Goal: Task Accomplishment & Management: Manage account settings

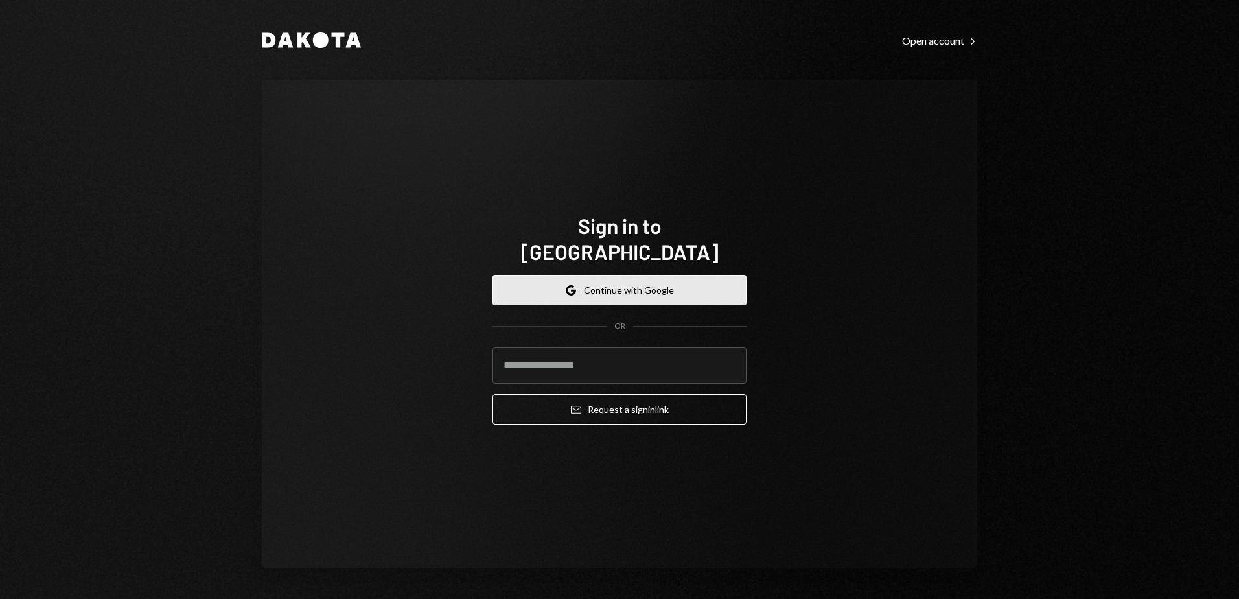
click at [678, 275] on button "Google Continue with Google" at bounding box center [620, 290] width 254 height 30
click at [554, 347] on input "email" at bounding box center [620, 365] width 254 height 36
type input "**********"
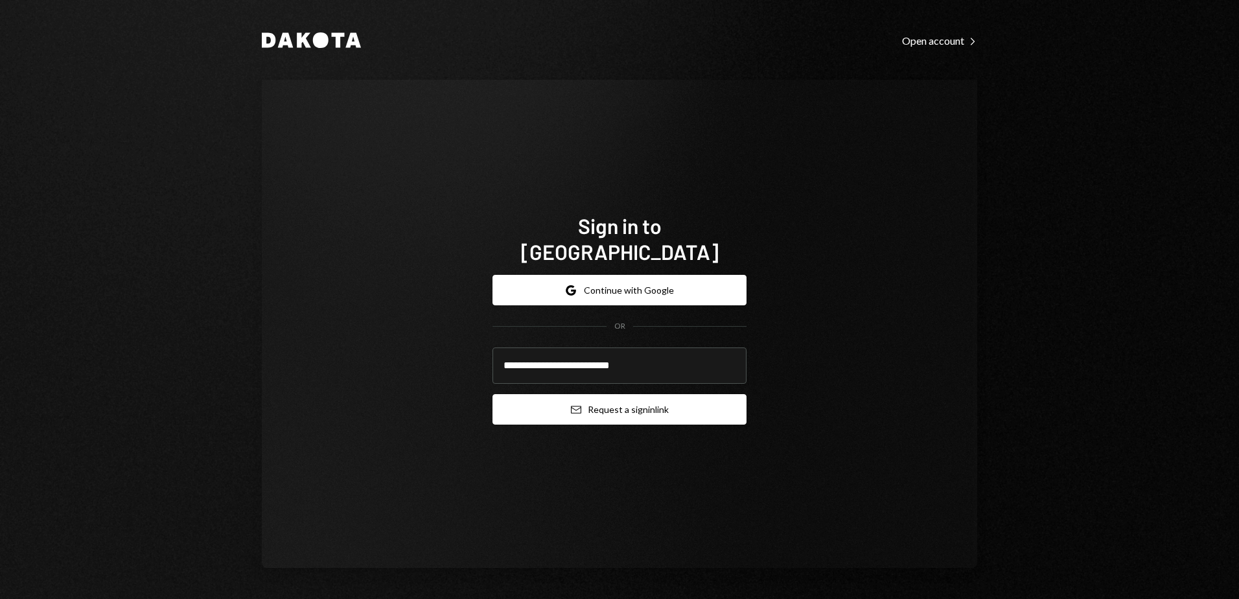
click at [536, 397] on button "Email Request a sign in link" at bounding box center [620, 409] width 254 height 30
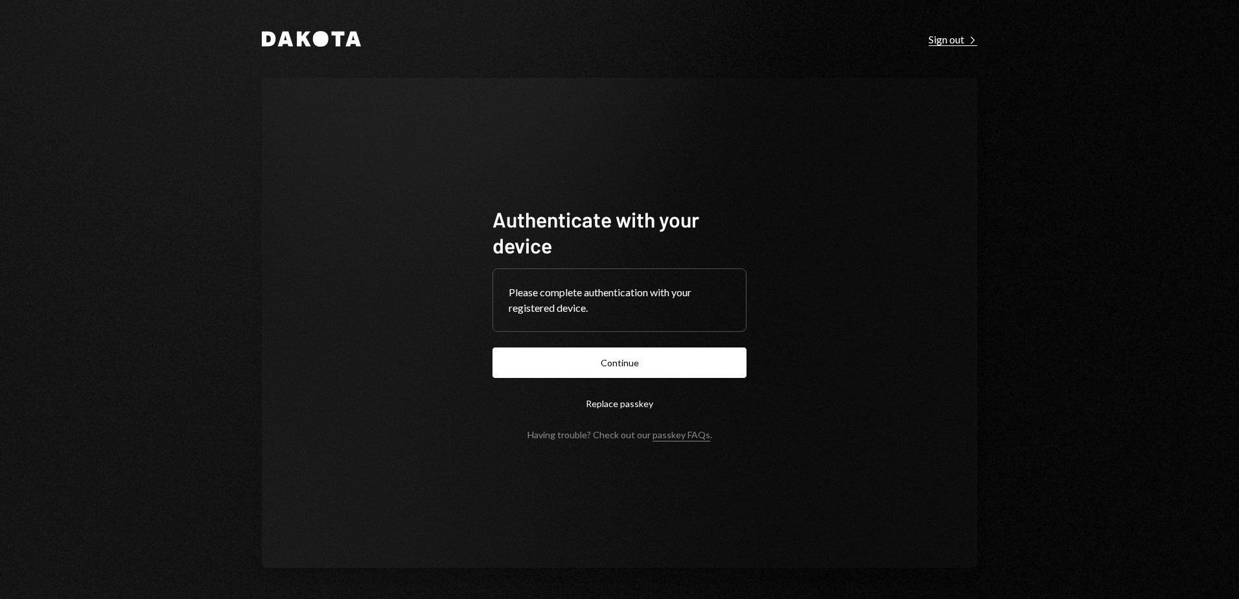
click at [950, 34] on div "Sign out Right Caret" at bounding box center [953, 39] width 49 height 13
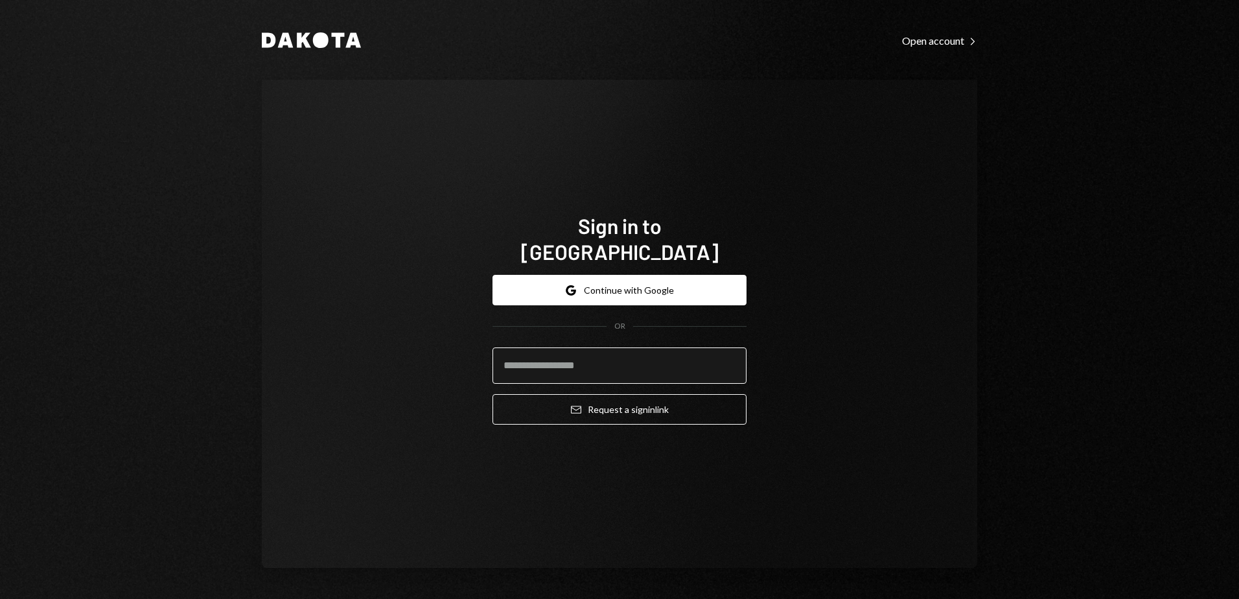
click at [607, 359] on input "email" at bounding box center [620, 365] width 254 height 36
drag, startPoint x: 1048, startPoint y: 263, endPoint x: 1070, endPoint y: 178, distance: 87.7
click at [1048, 261] on div "Dakota Open account Right Caret Sign in to Dakota Google Continue with Google O…" at bounding box center [619, 299] width 1239 height 599
click at [203, 290] on div "Dakota Open account Right Caret Sign in to Dakota Google Continue with Google O…" at bounding box center [619, 299] width 1239 height 599
click at [675, 347] on input "email" at bounding box center [620, 365] width 254 height 36
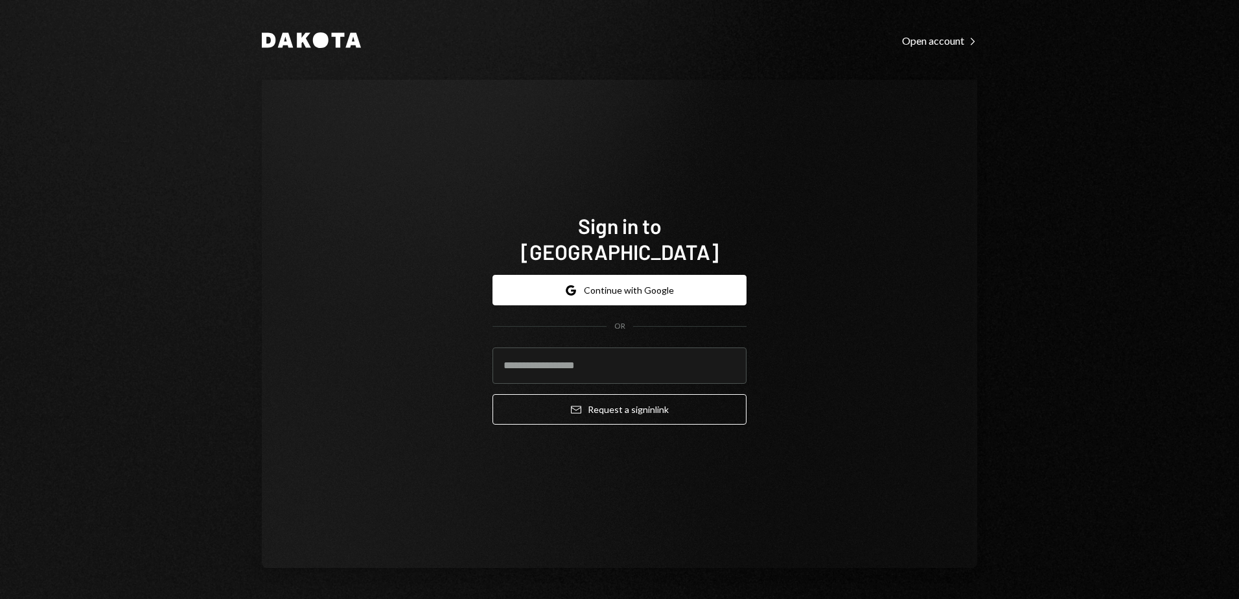
click at [850, 348] on div "Sign in to Dakota Google Continue with Google OR Email Request a sign in link" at bounding box center [620, 324] width 716 height 488
click at [646, 351] on input "email" at bounding box center [620, 365] width 254 height 36
type input "**********"
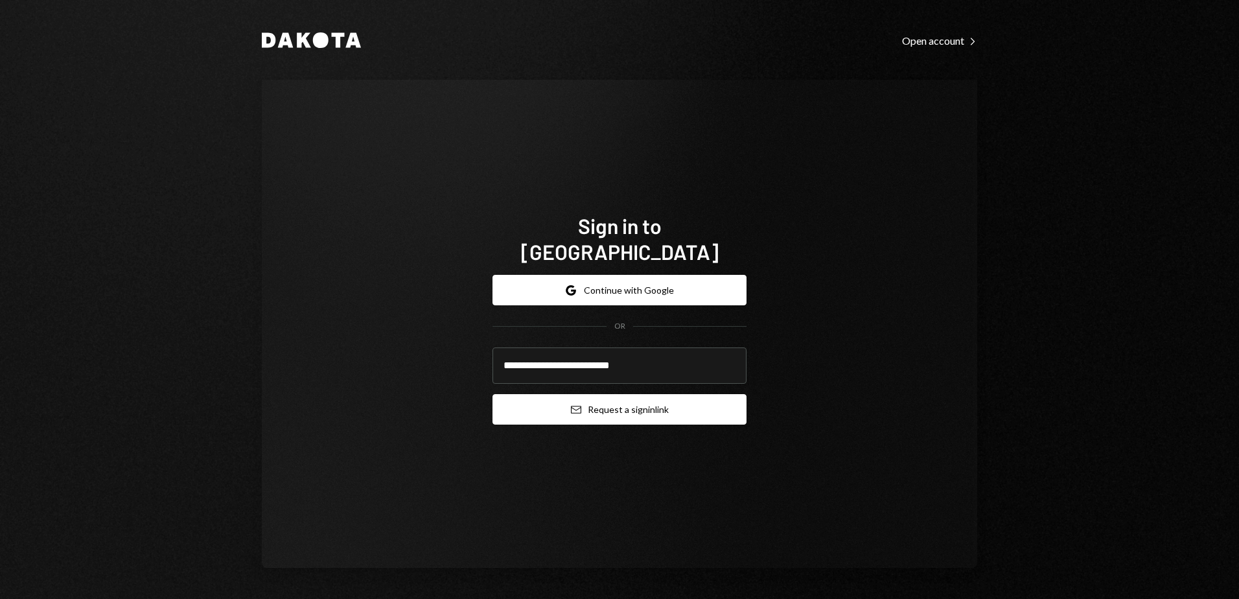
drag, startPoint x: 653, startPoint y: 396, endPoint x: 679, endPoint y: 403, distance: 26.3
click at [654, 397] on button "Email Request a sign in link" at bounding box center [620, 409] width 254 height 30
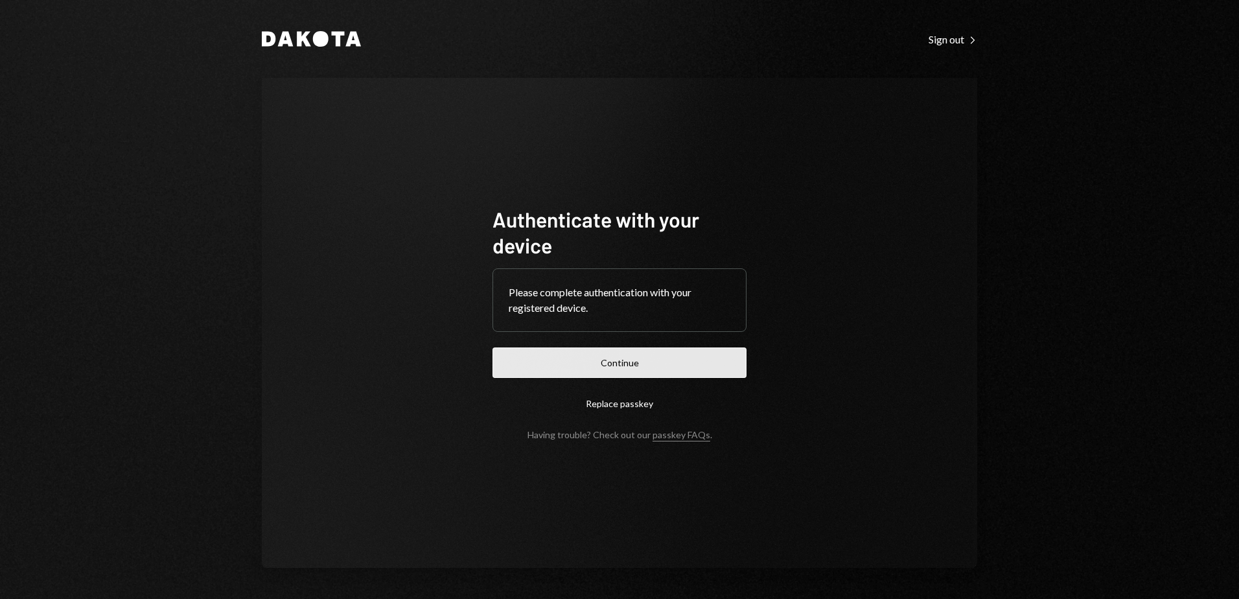
click at [576, 362] on button "Continue" at bounding box center [620, 362] width 254 height 30
click at [679, 360] on button "Continue" at bounding box center [620, 362] width 254 height 30
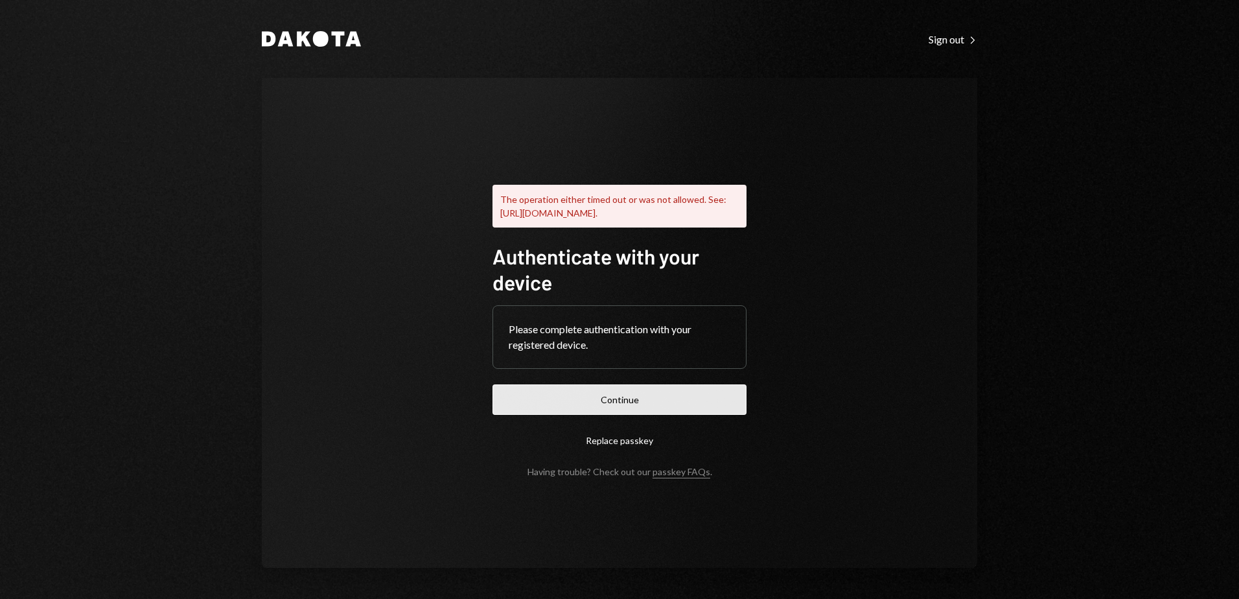
click at [628, 406] on button "Continue" at bounding box center [620, 399] width 254 height 30
click at [622, 449] on button "Replace passkey" at bounding box center [620, 440] width 254 height 30
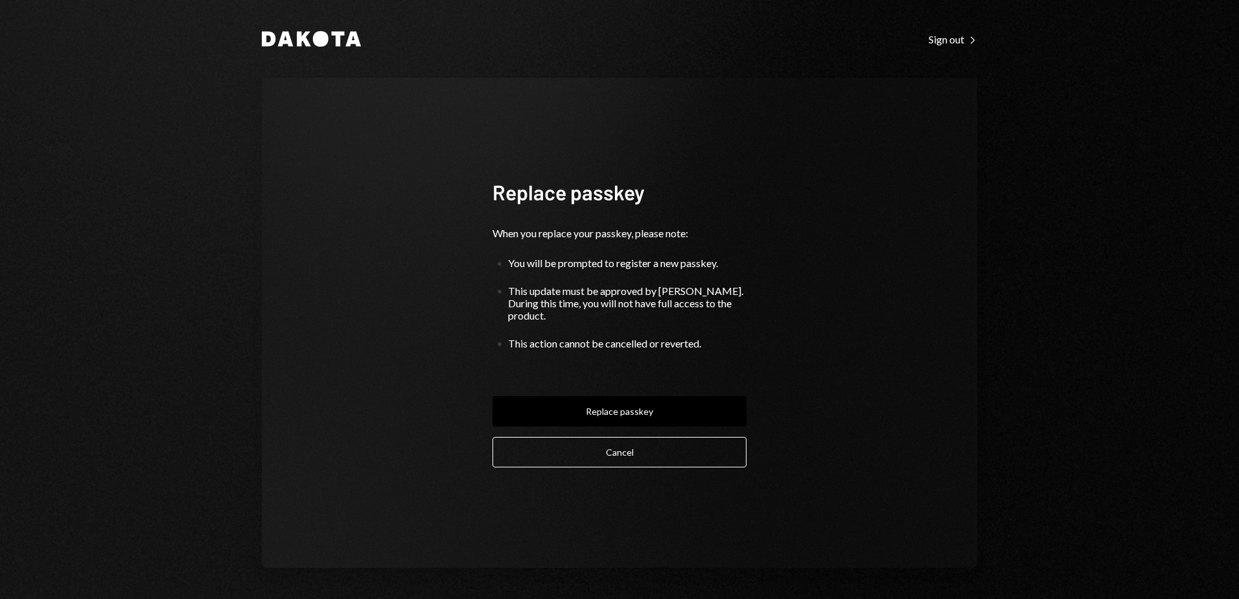
drag, startPoint x: 641, startPoint y: 448, endPoint x: 679, endPoint y: 445, distance: 38.3
click at [641, 447] on button "Cancel" at bounding box center [620, 452] width 254 height 30
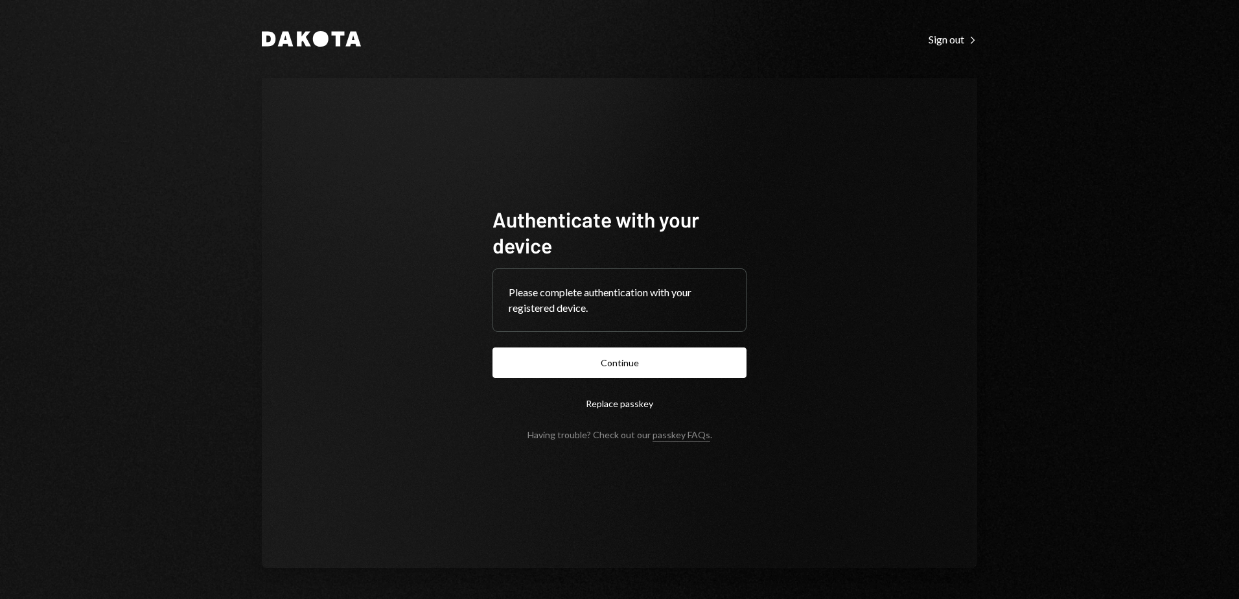
click at [619, 403] on button "Replace passkey" at bounding box center [620, 403] width 254 height 30
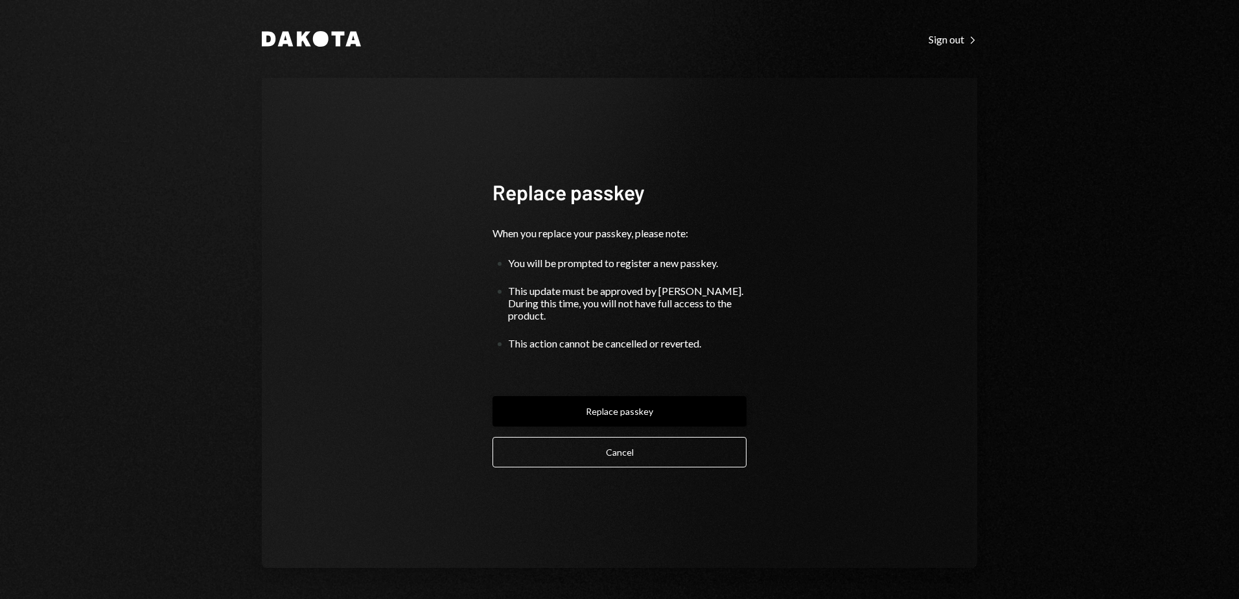
click at [624, 405] on button "Replace passkey" at bounding box center [620, 411] width 254 height 30
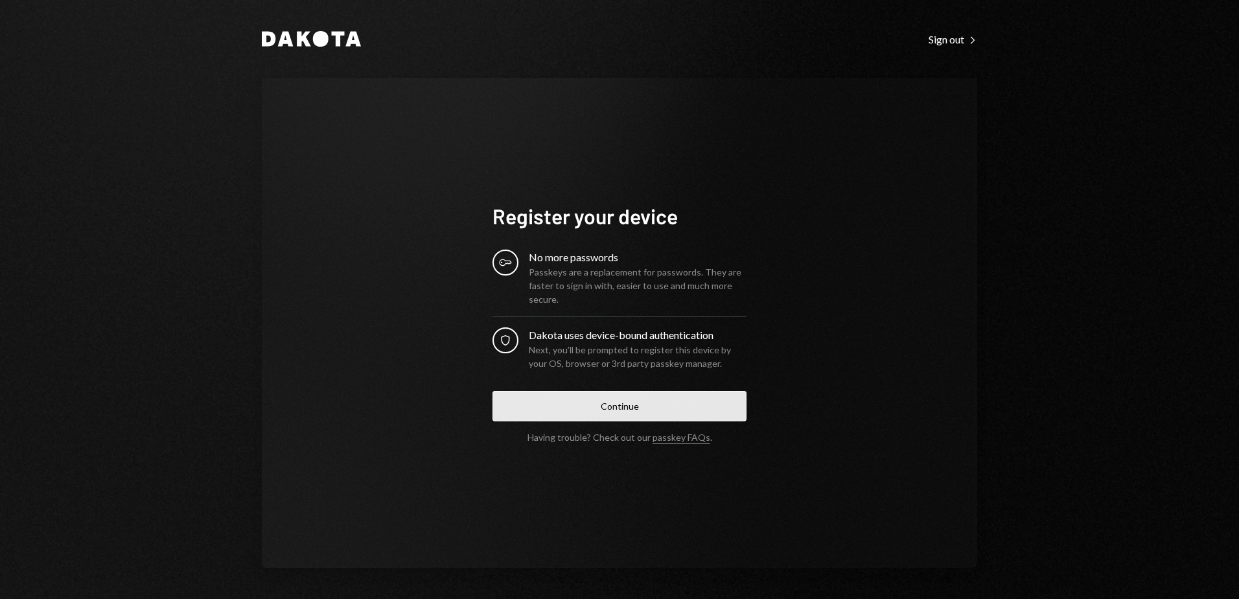
click at [625, 408] on button "Continue" at bounding box center [620, 406] width 254 height 30
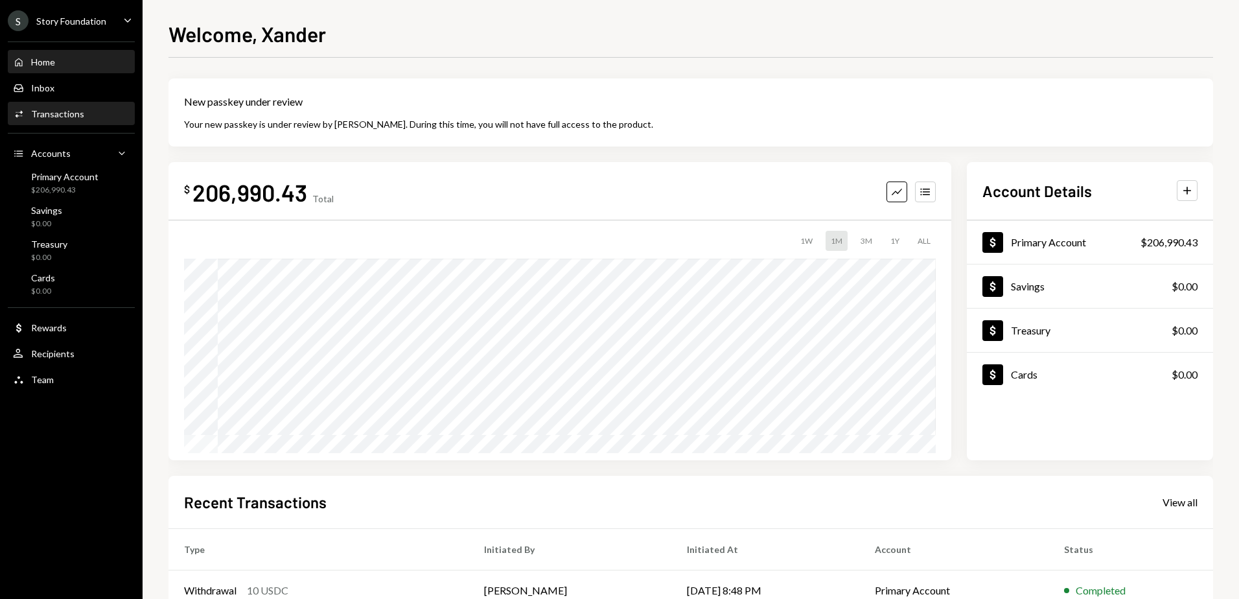
click at [64, 117] on div "Transactions" at bounding box center [57, 113] width 53 height 11
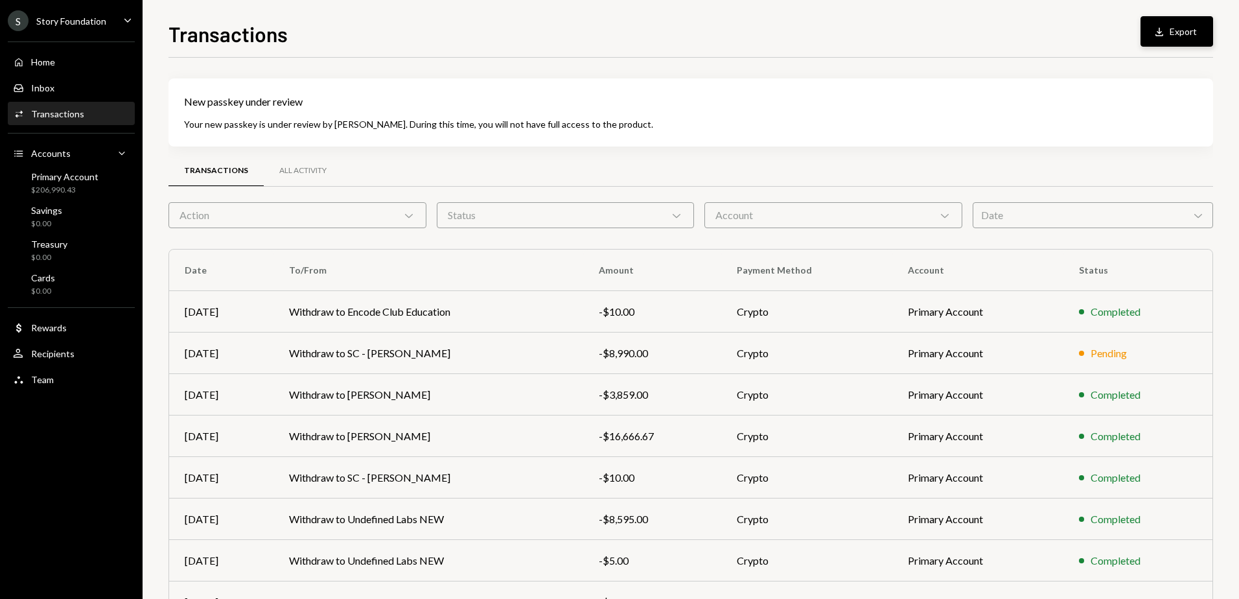
click at [1203, 29] on button "Download Export" at bounding box center [1177, 31] width 73 height 30
click at [63, 66] on div "Home Home" at bounding box center [71, 62] width 117 height 12
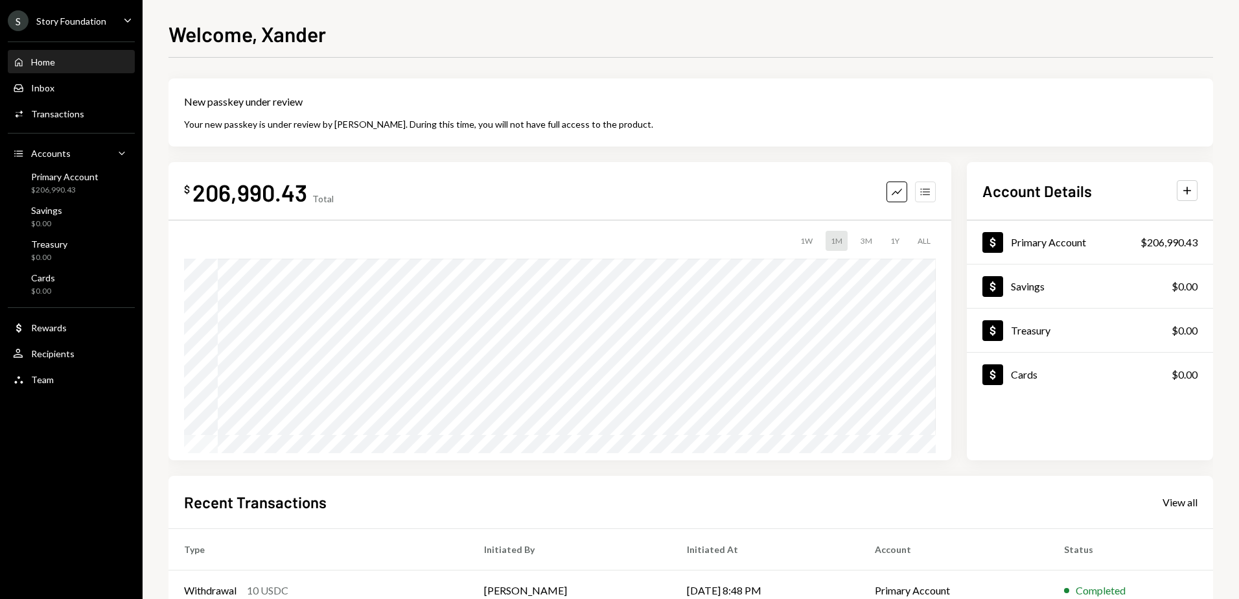
click at [924, 187] on icon "Accounts" at bounding box center [925, 191] width 13 height 13
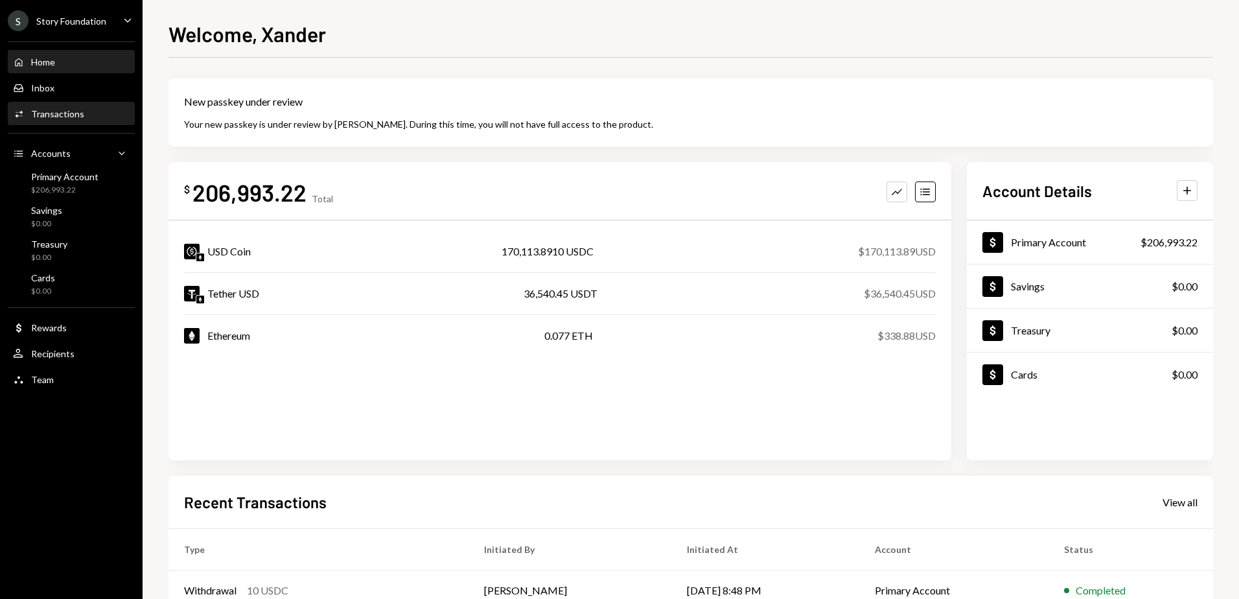
click at [98, 106] on div "Activities Transactions" at bounding box center [71, 114] width 117 height 22
